Goal: Task Accomplishment & Management: Use online tool/utility

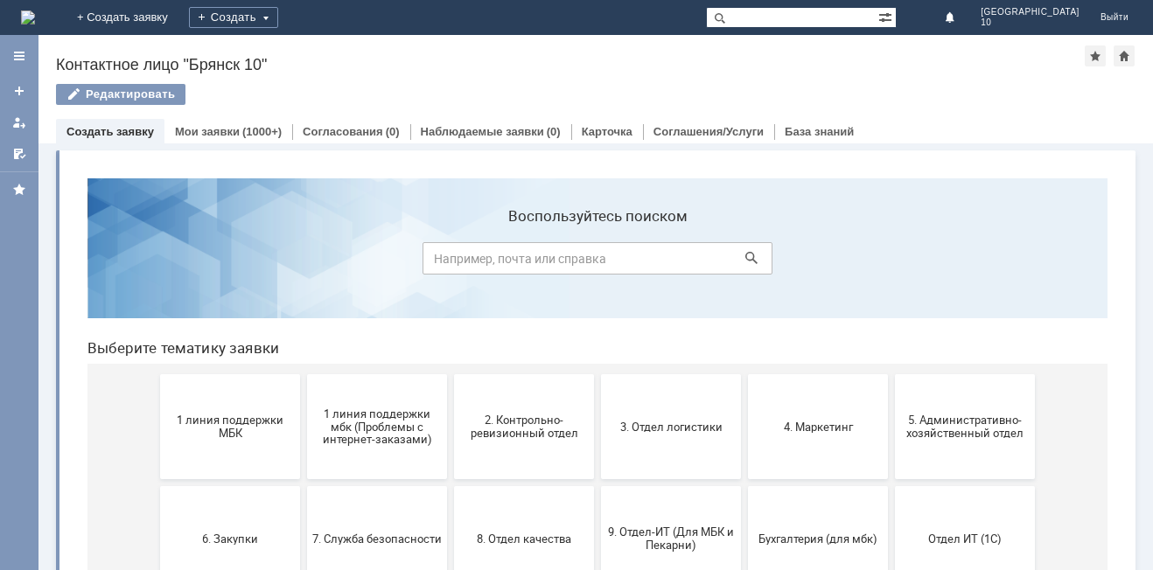
click at [545, 425] on span "2. Контрольно-ревизионный отдел" at bounding box center [523, 427] width 129 height 26
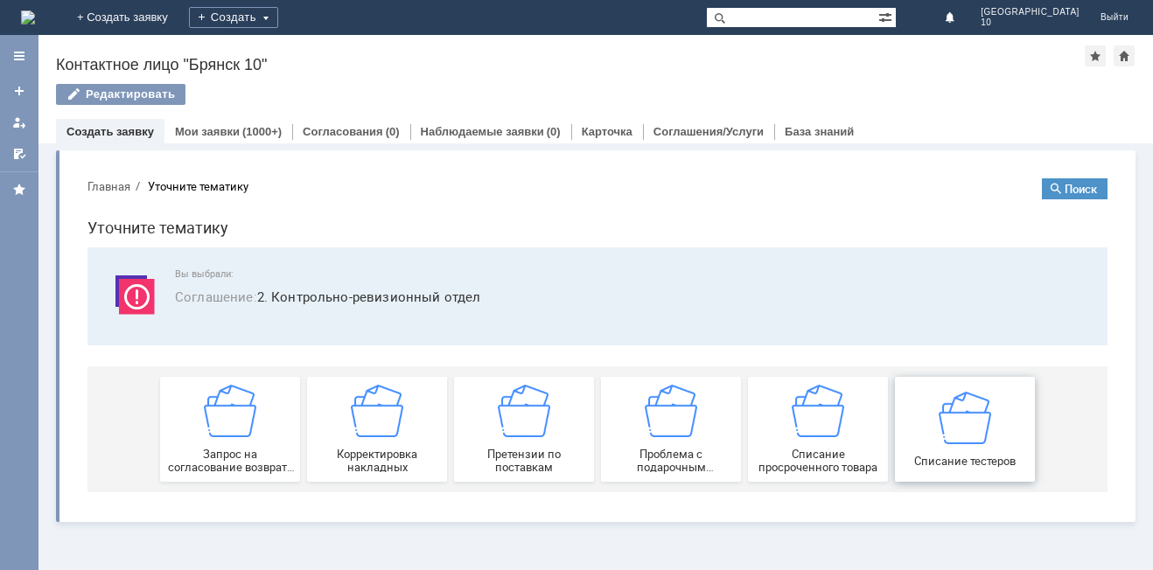
click at [968, 453] on div "Списание тестеров" at bounding box center [964, 429] width 129 height 76
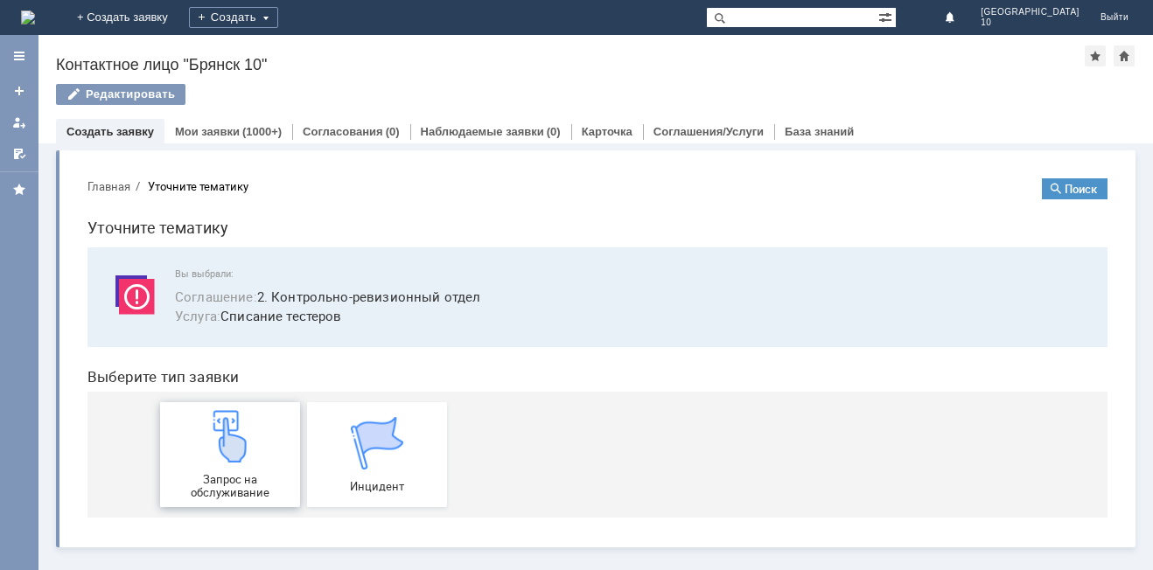
click at [214, 463] on img at bounding box center [230, 436] width 52 height 52
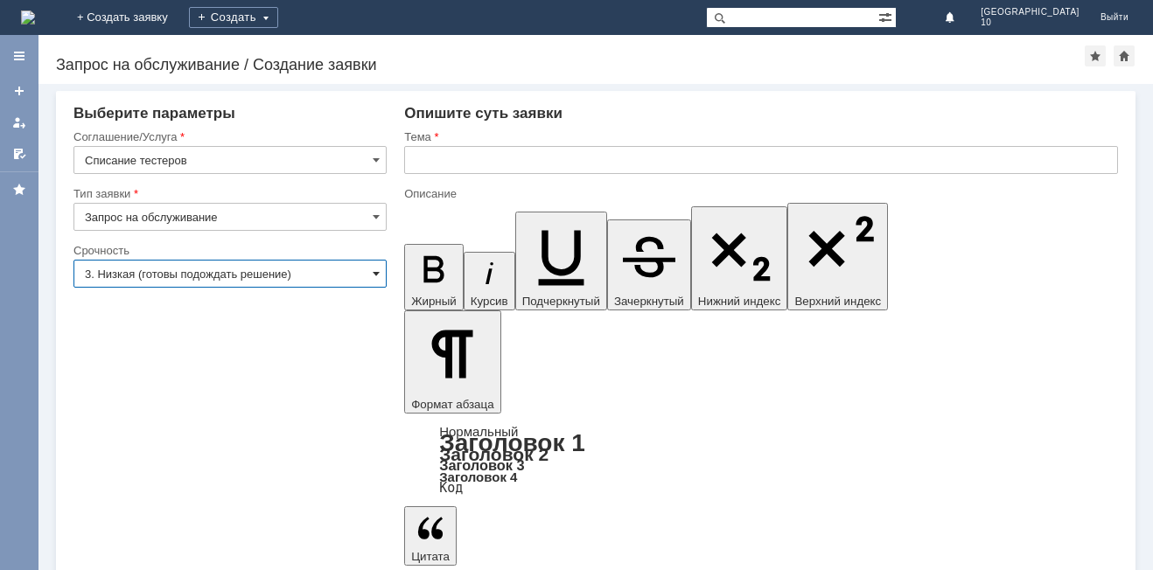
click at [379, 274] on span at bounding box center [376, 274] width 7 height 14
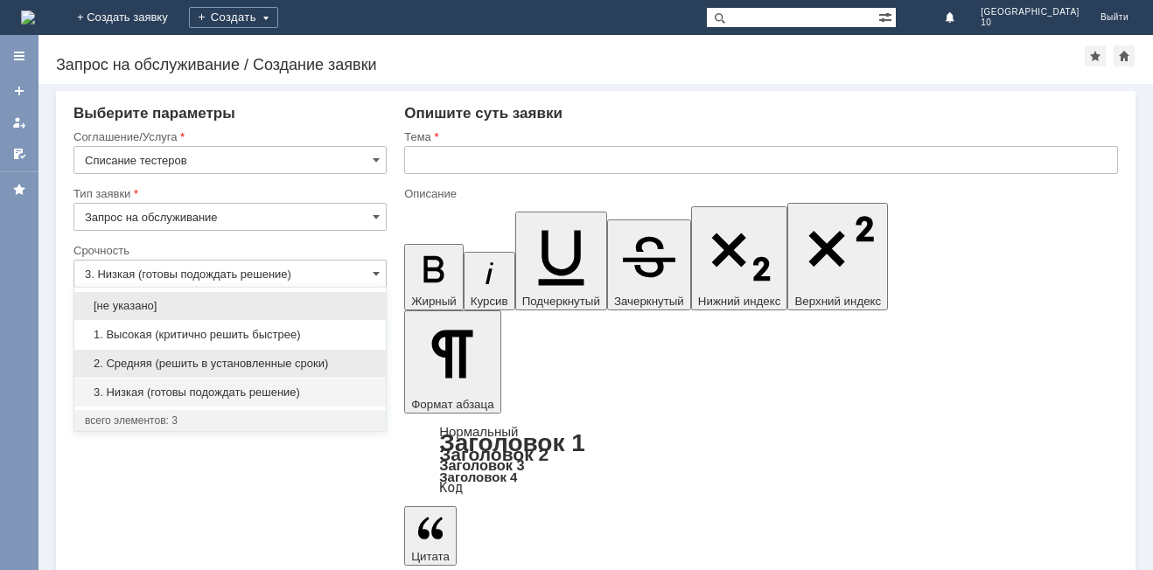
click at [191, 363] on span "2. Средняя (решить в установленные сроки)" at bounding box center [230, 364] width 290 height 14
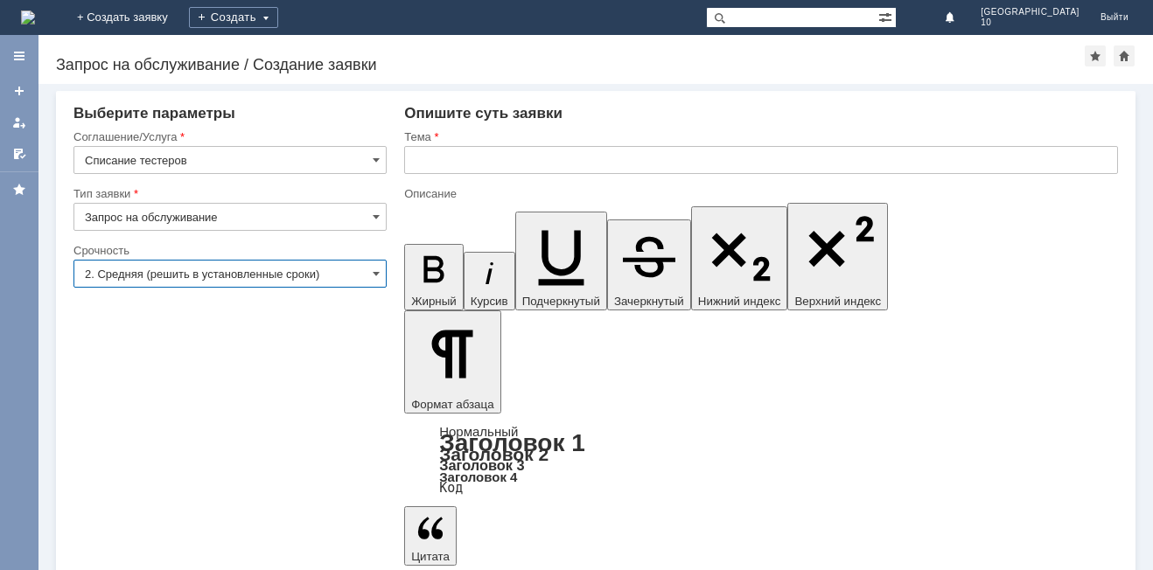
type input "2. Средняя (решить в установленные сроки)"
